Goal: Check status: Check status

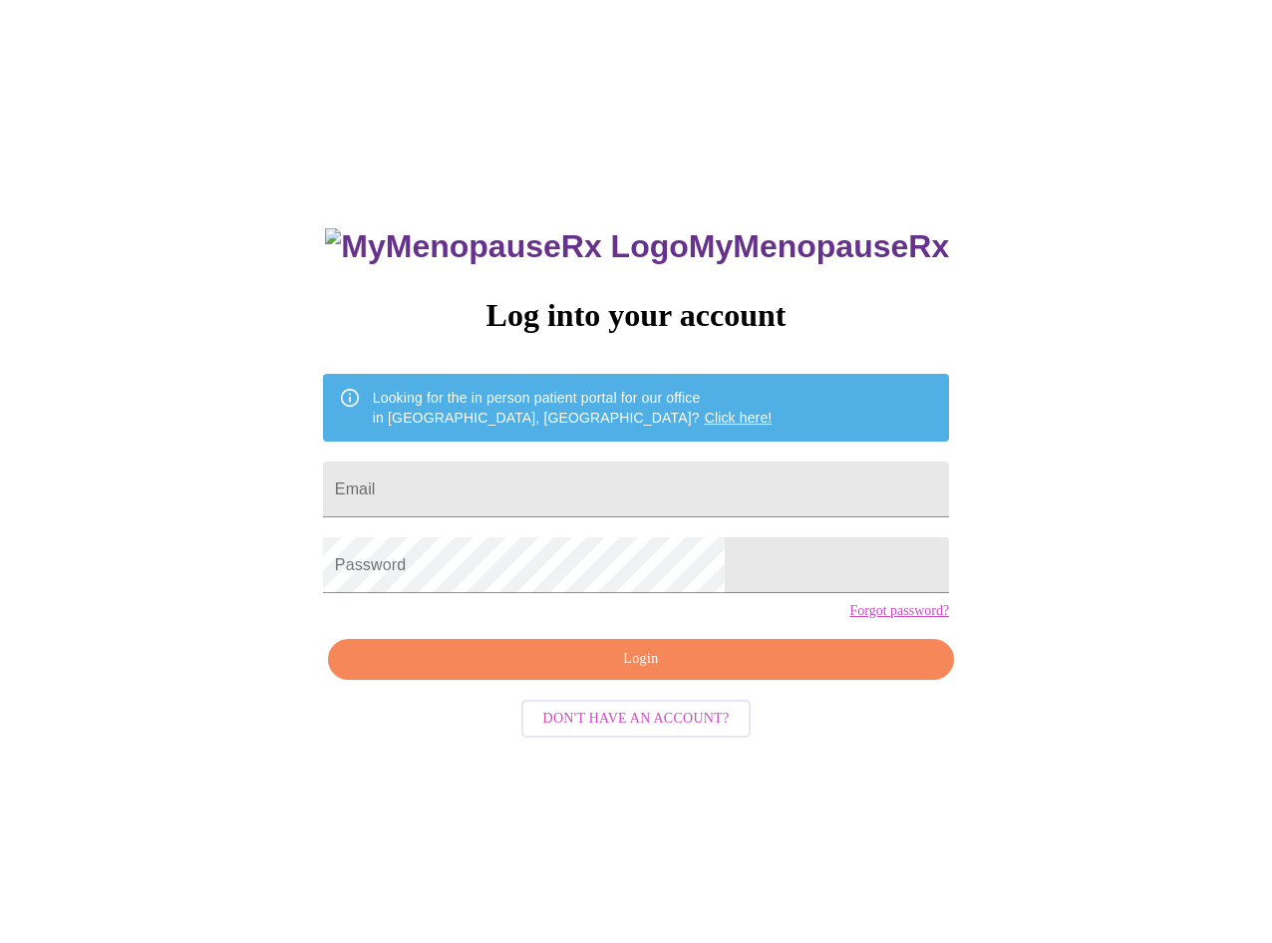
type input "[EMAIL_ADDRESS][DOMAIN_NAME]"
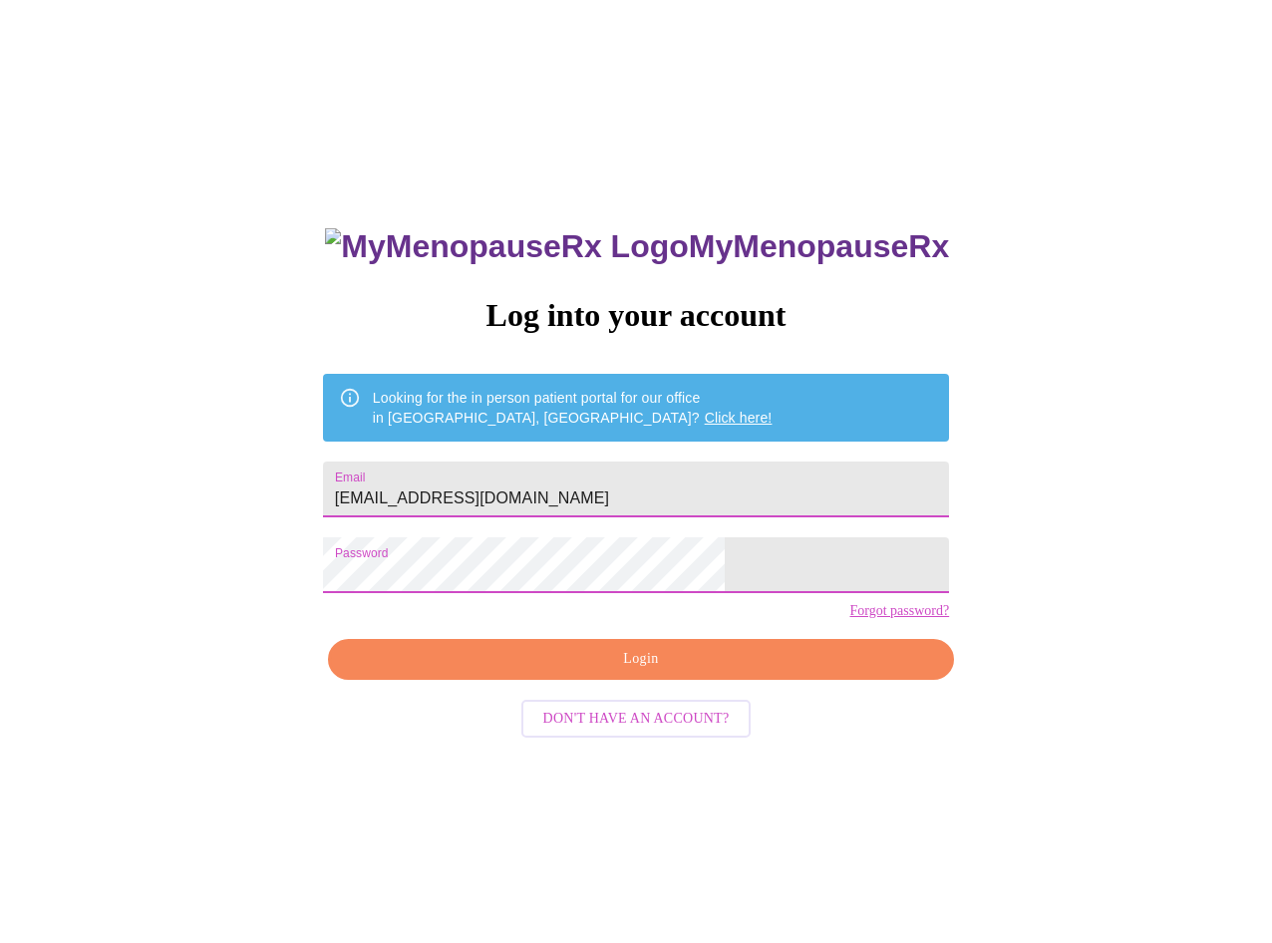
click at [612, 700] on div "MyMenopauseRx Log into your account Looking for the in person patient portal fo…" at bounding box center [636, 667] width 666 height 943
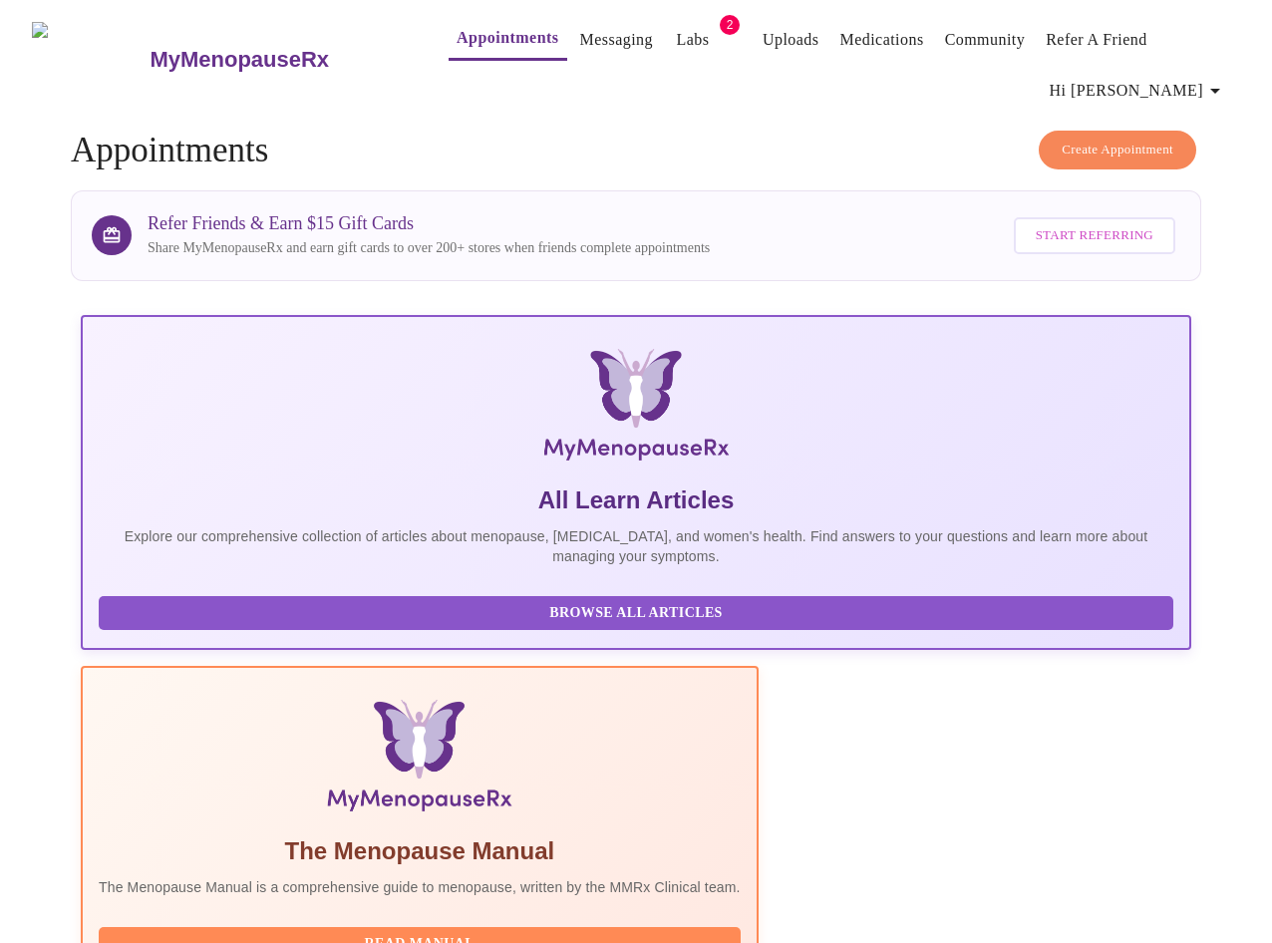
click at [677, 52] on link "Labs" at bounding box center [693, 40] width 33 height 28
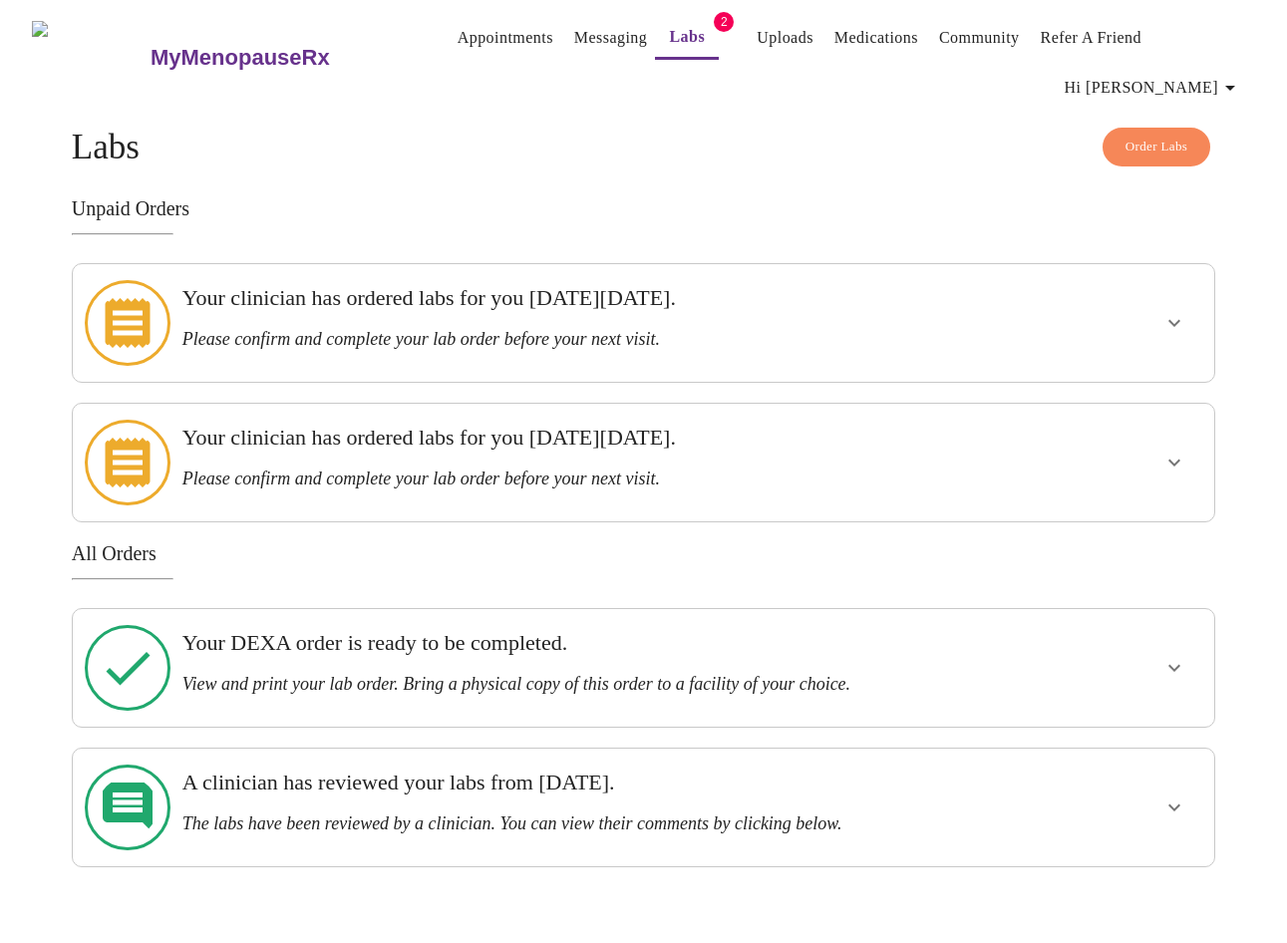
click at [1166, 796] on icon "show more" at bounding box center [1175, 808] width 24 height 24
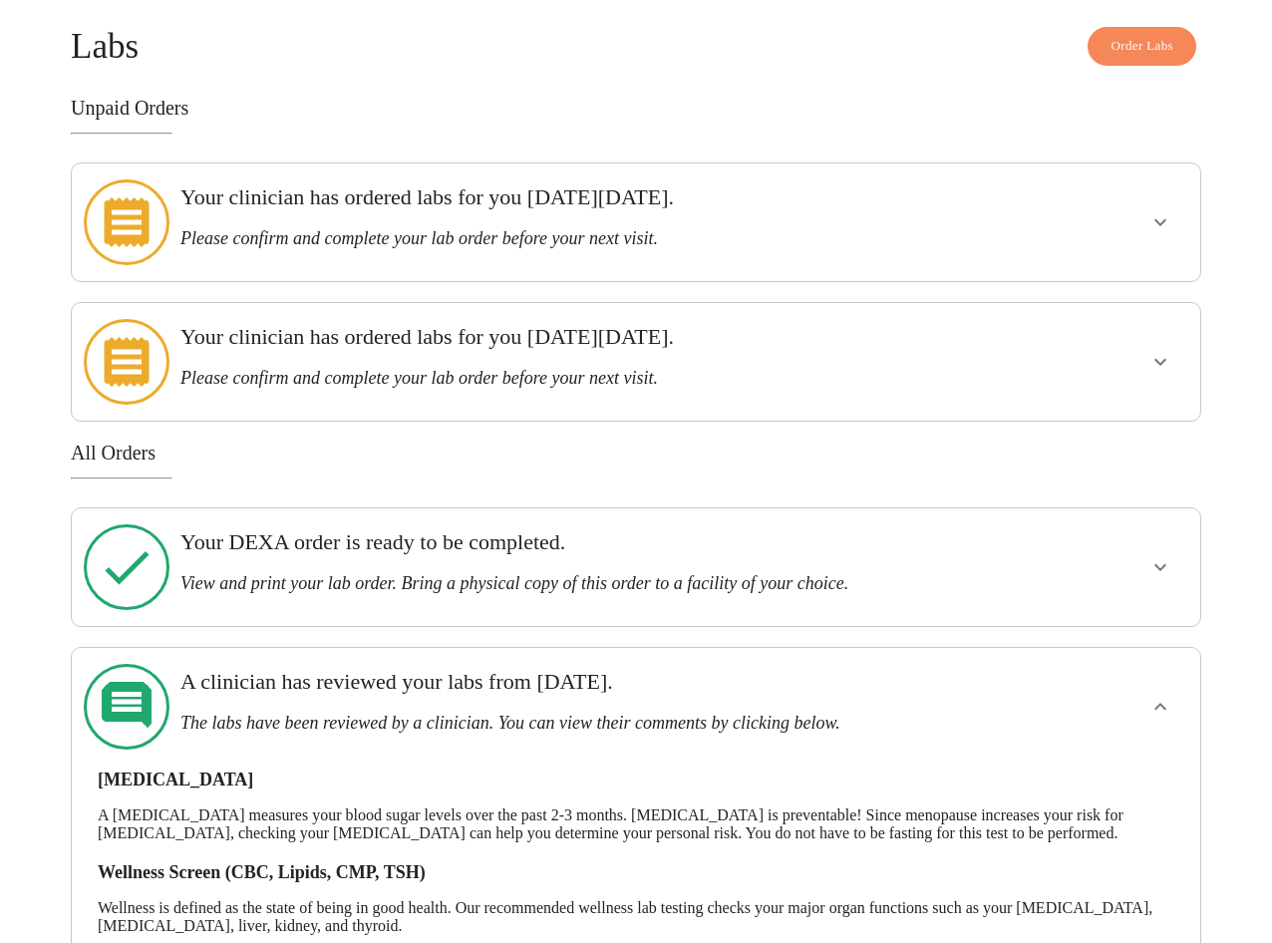
scroll to position [119, 0]
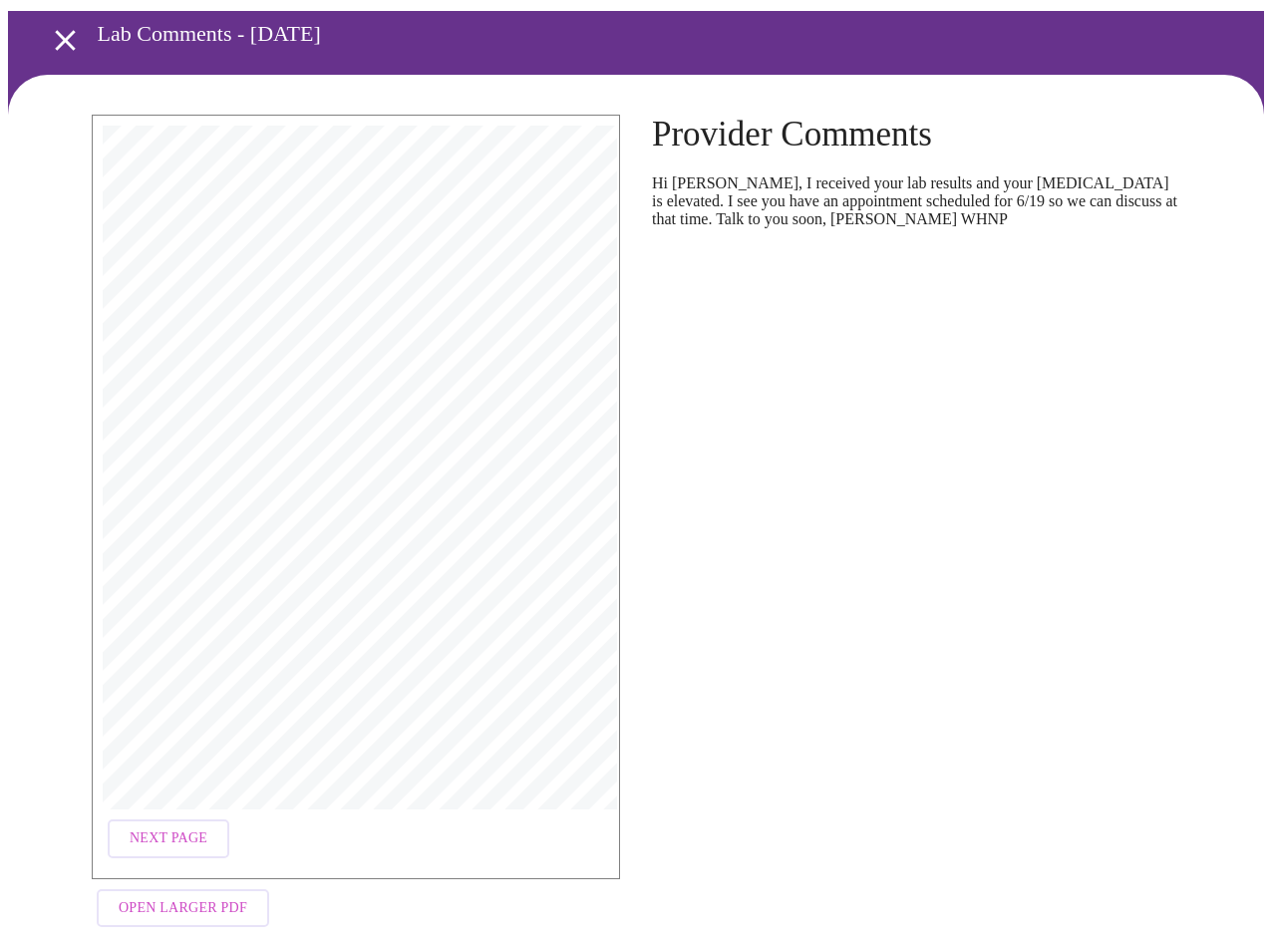
scroll to position [98, 0]
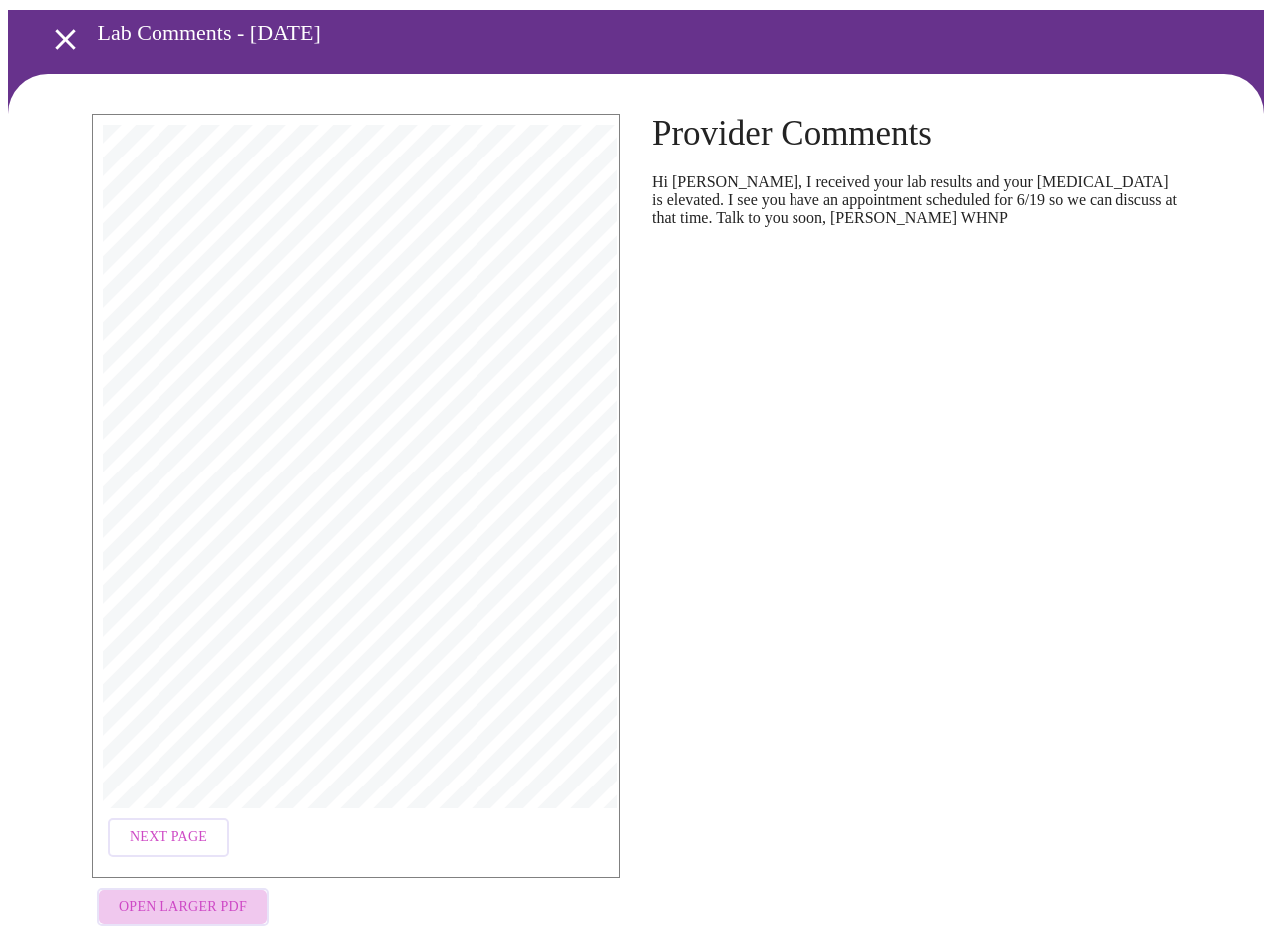
click at [193, 895] on span "Open Larger PDF" at bounding box center [183, 907] width 129 height 25
